Goal: Use online tool/utility: Use online tool/utility

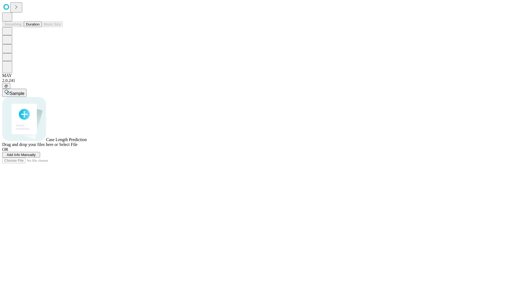
click at [40, 27] on button "Duration" at bounding box center [33, 24] width 18 height 6
click at [24, 91] on span "Sample" at bounding box center [17, 93] width 15 height 5
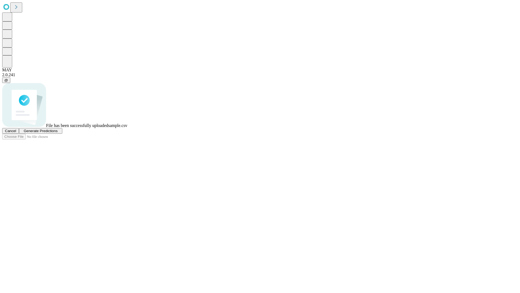
click at [57, 133] on span "Generate Predictions" at bounding box center [41, 131] width 34 height 4
